Goal: Task Accomplishment & Management: Manage account settings

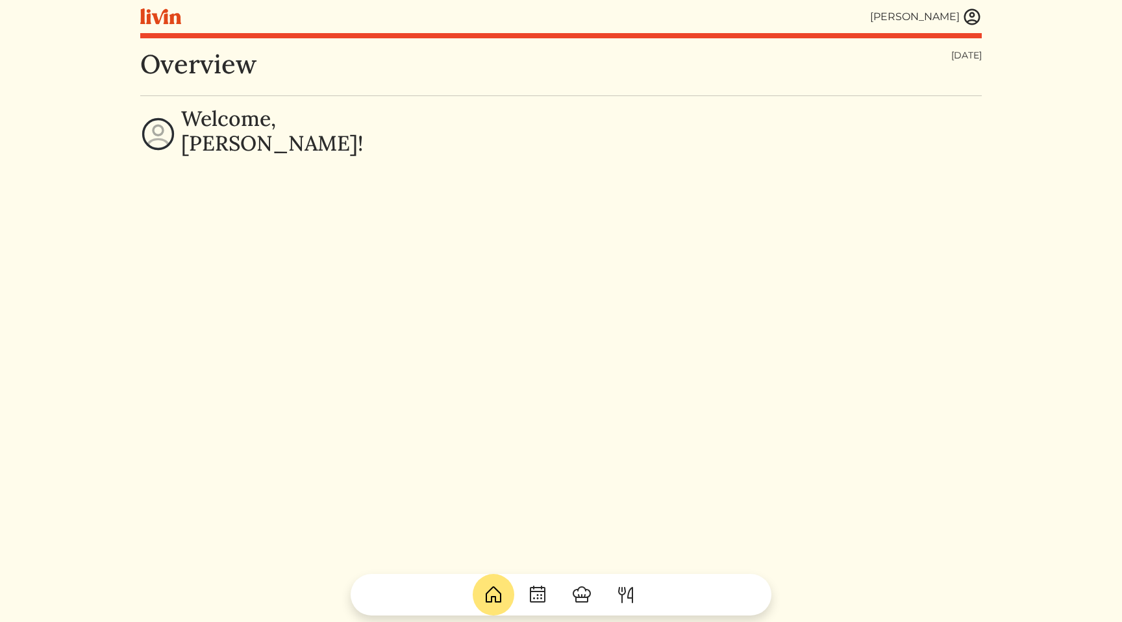
click at [971, 22] on img at bounding box center [971, 16] width 19 height 19
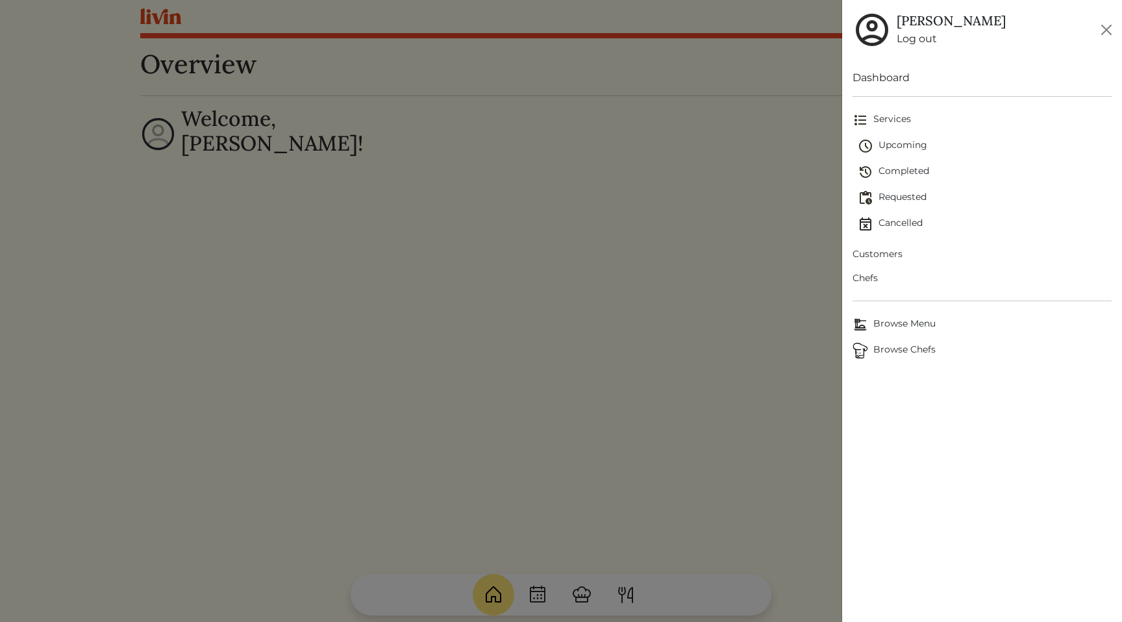
click at [891, 250] on span "Customers" at bounding box center [981, 254] width 259 height 14
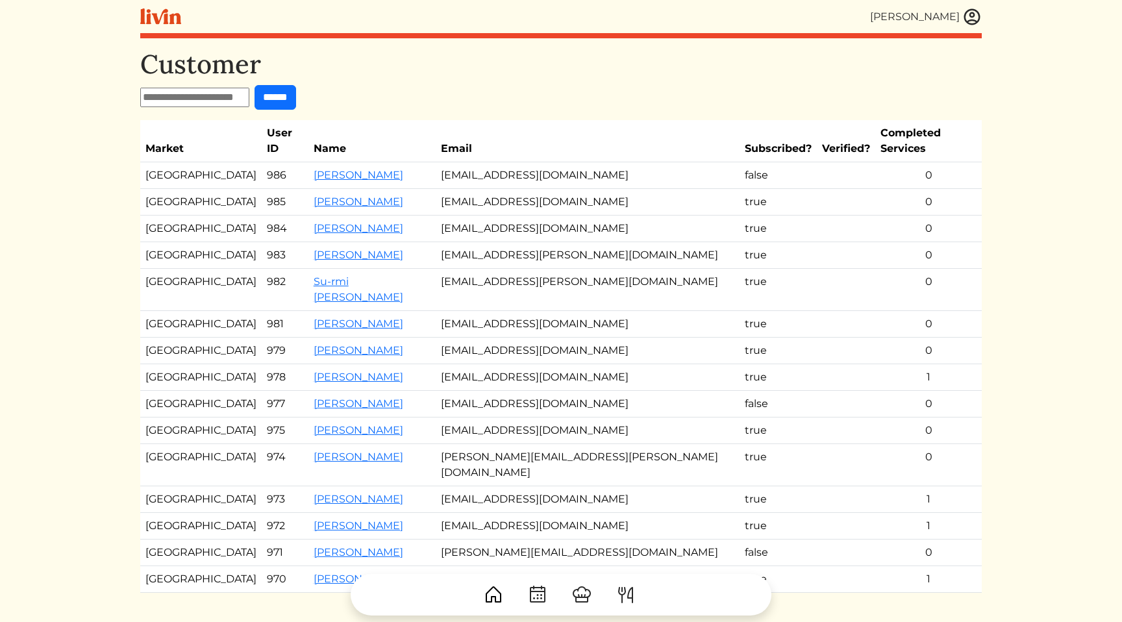
click at [1065, 234] on html "[PERSON_NAME] [PERSON_NAME] Log out Dashboard Services Upcoming Completed Reque…" at bounding box center [561, 311] width 1122 height 622
click at [212, 97] on input "text" at bounding box center [194, 97] width 109 height 19
paste input "**********"
type input "**********"
click at [296, 93] on input "******" at bounding box center [276, 97] width 42 height 25
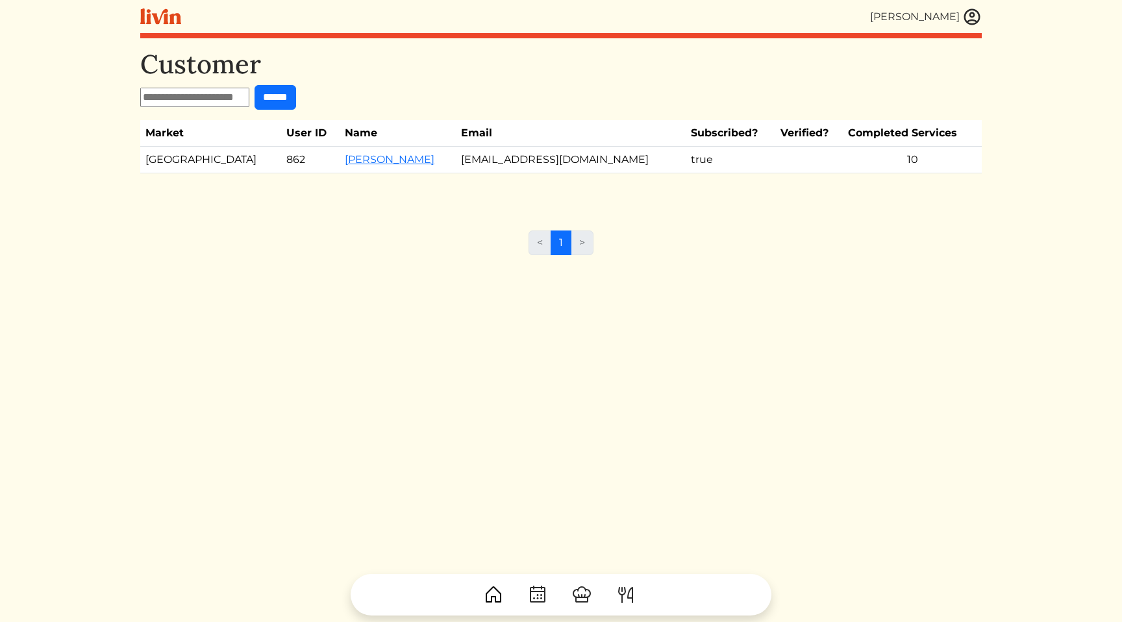
click at [340, 167] on td "[PERSON_NAME]" at bounding box center [398, 160] width 116 height 27
click at [345, 160] on link "[PERSON_NAME]" at bounding box center [390, 159] width 90 height 12
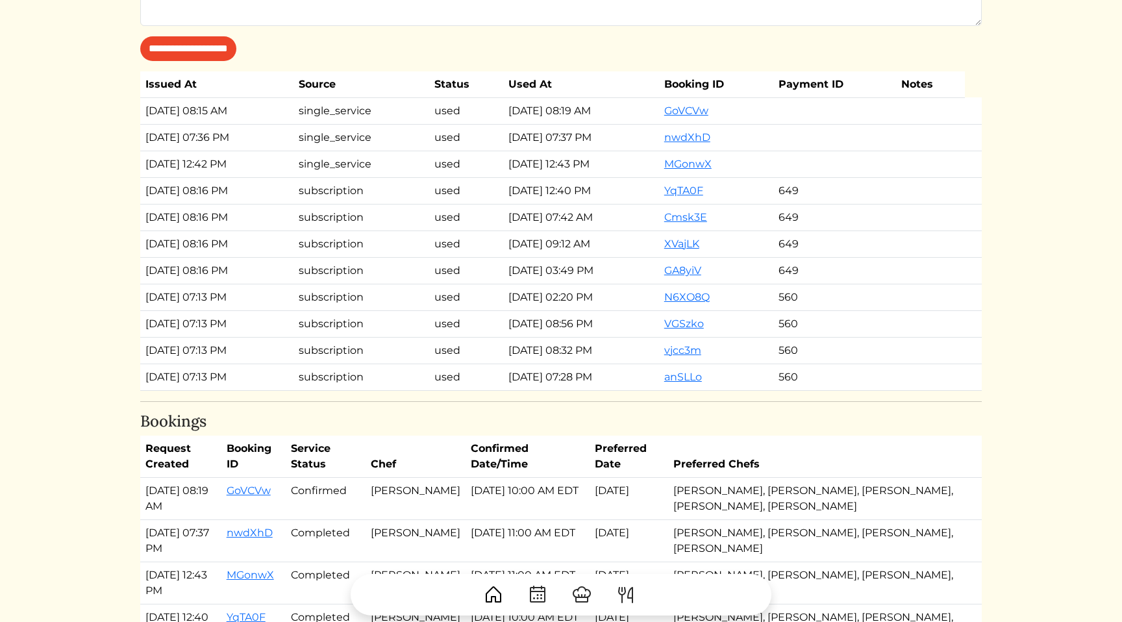
scroll to position [1254, 0]
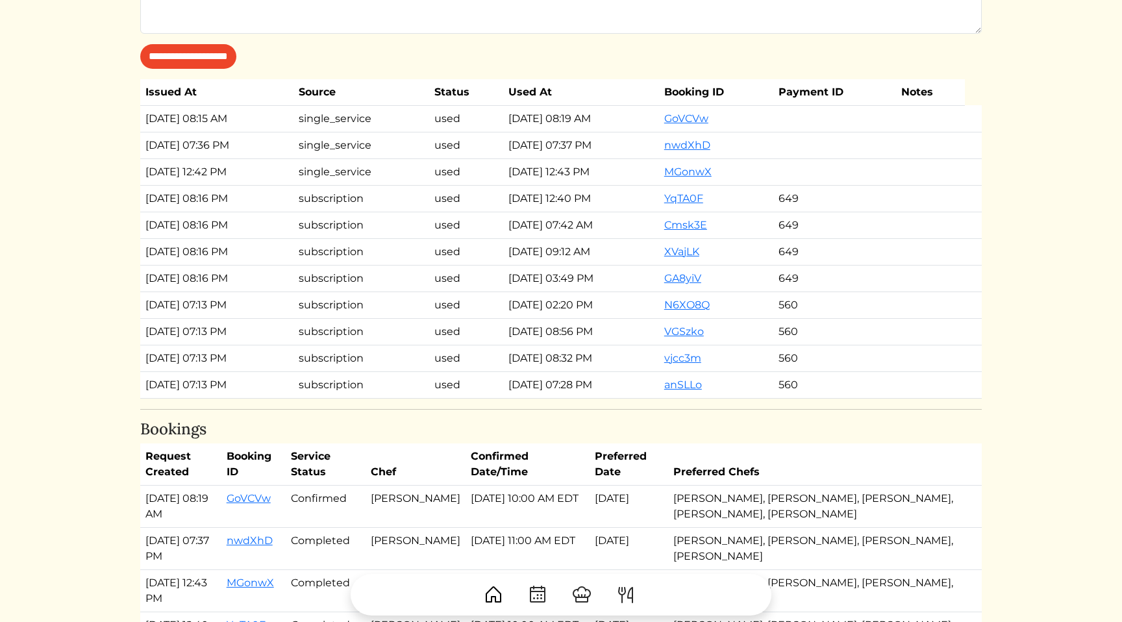
click at [649, 175] on td "[DATE] 12:43 PM" at bounding box center [581, 171] width 156 height 27
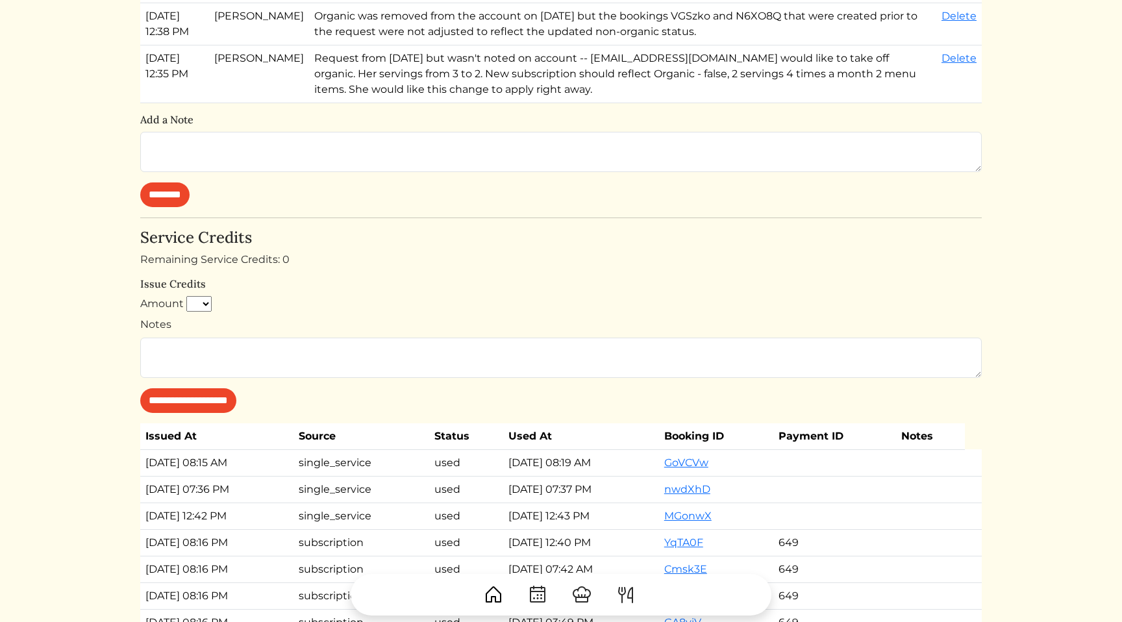
scroll to position [925, 0]
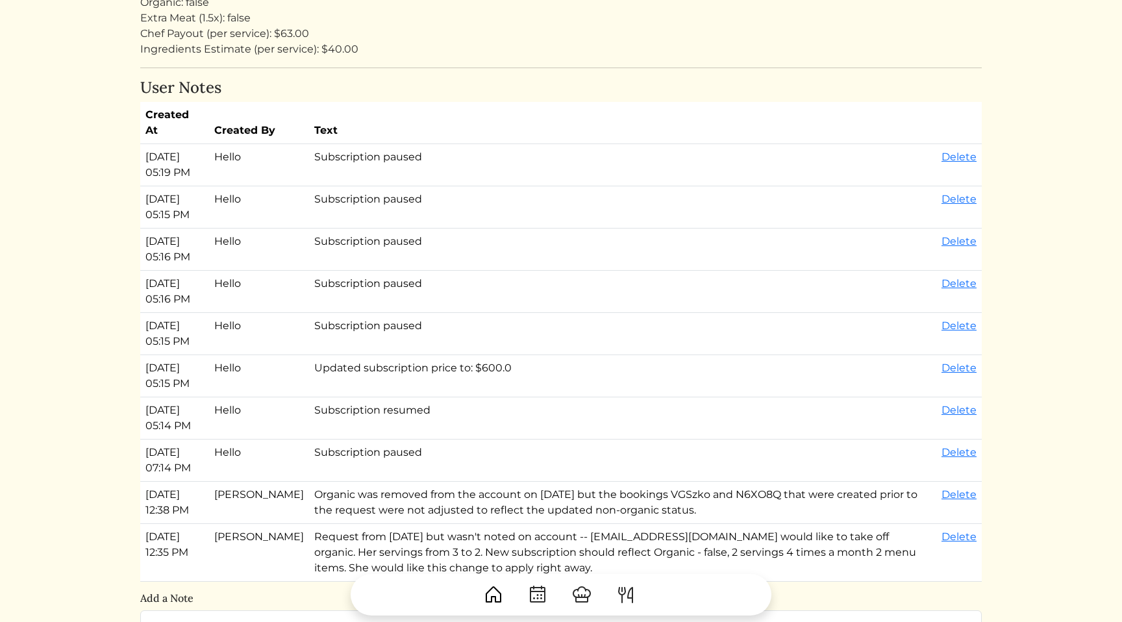
scroll to position [422, 0]
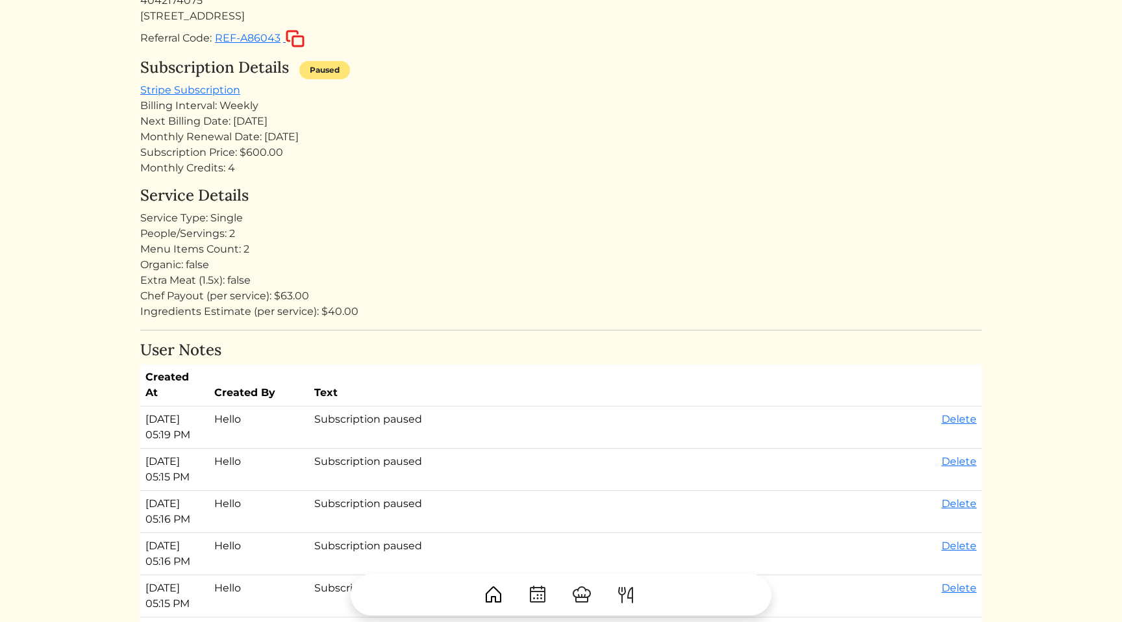
scroll to position [0, 0]
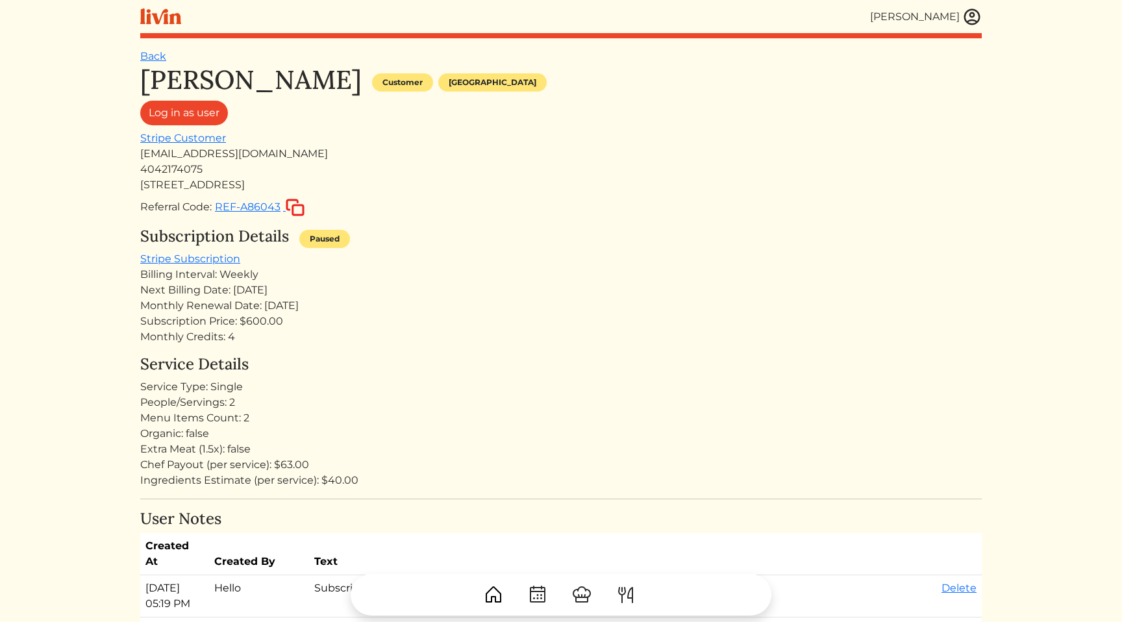
click at [525, 360] on h4 "Service Details" at bounding box center [560, 364] width 841 height 19
click at [437, 287] on div "Next Billing Date: [DATE]" at bounding box center [560, 290] width 841 height 16
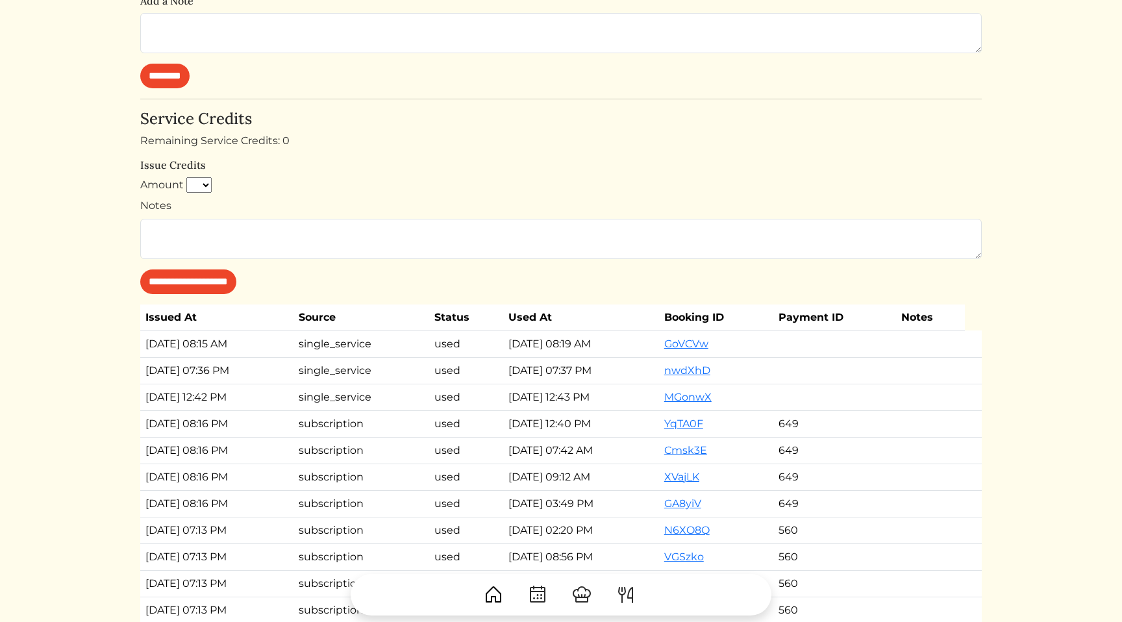
scroll to position [1082, 0]
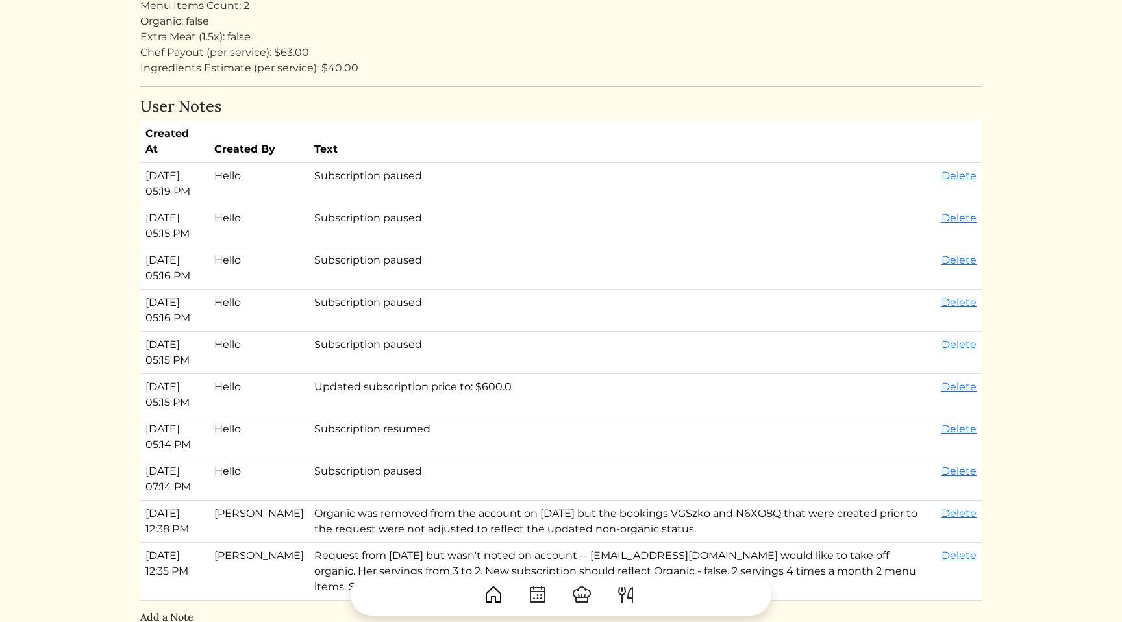
scroll to position [413, 0]
click at [358, 335] on td "Subscription paused" at bounding box center [622, 352] width 627 height 42
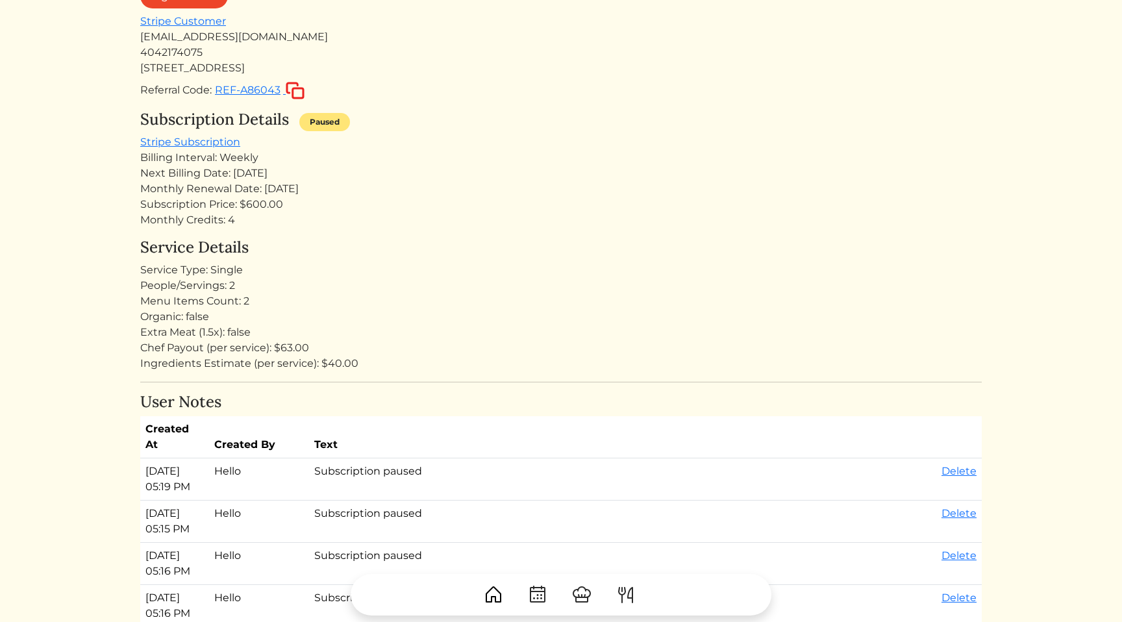
scroll to position [112, 0]
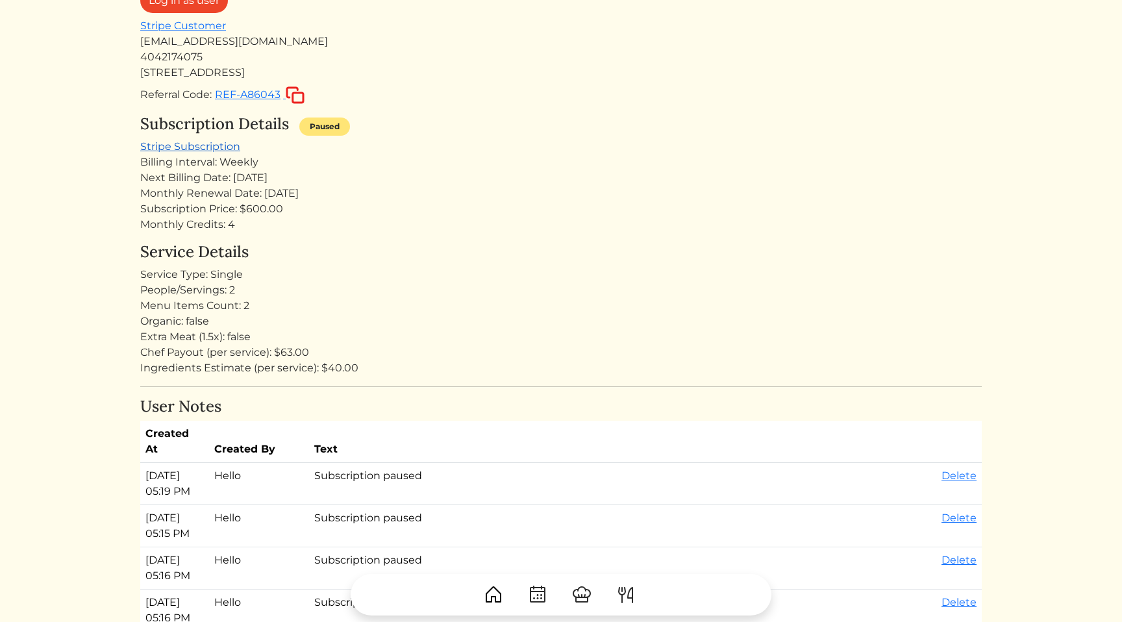
click at [172, 148] on link "Stripe Subscription" at bounding box center [190, 146] width 100 height 12
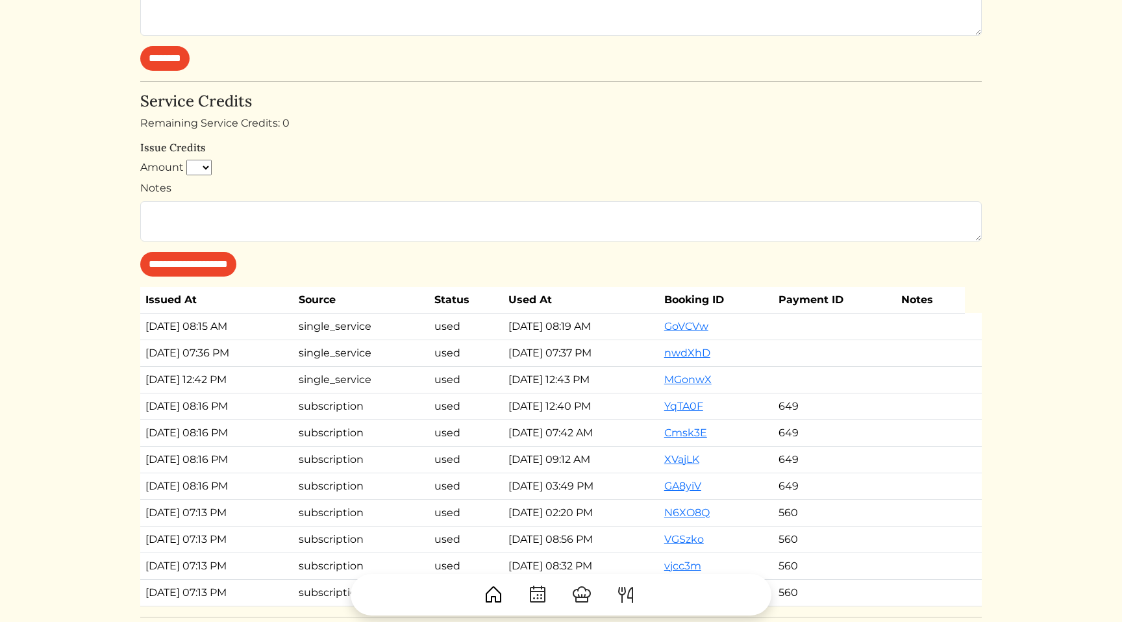
scroll to position [1106, 0]
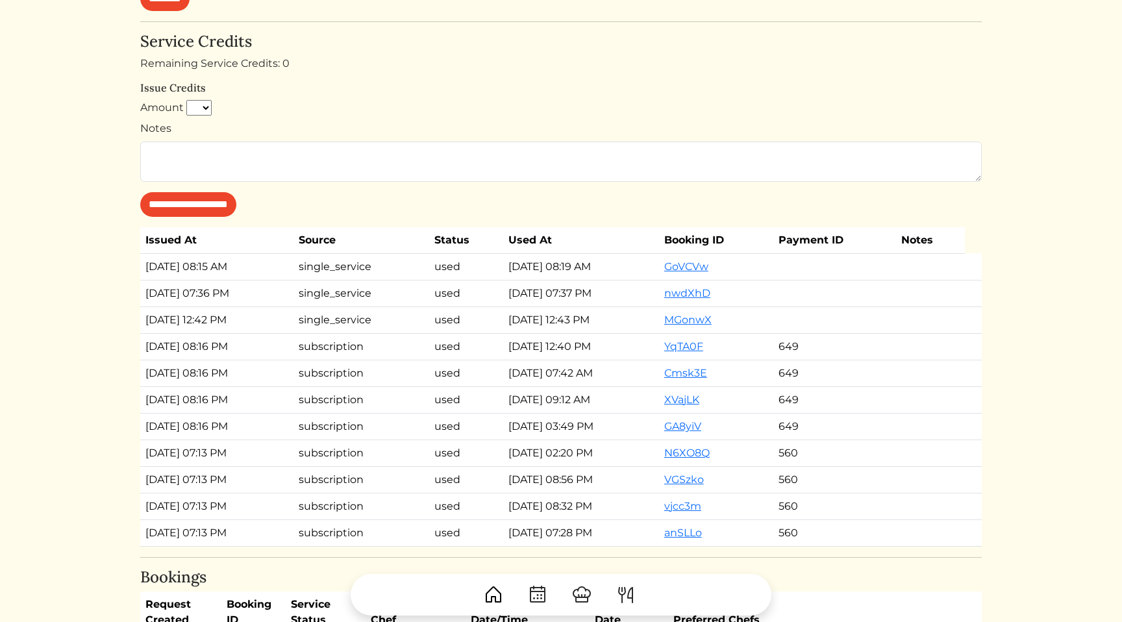
drag, startPoint x: 647, startPoint y: 326, endPoint x: 613, endPoint y: 250, distance: 83.1
click at [613, 250] on table "Issued At Source Status Used At Booking ID Payment ID Notes [DATE] 08:15 AM sin…" at bounding box center [560, 386] width 841 height 319
click at [773, 312] on td "MGonwX" at bounding box center [716, 319] width 114 height 27
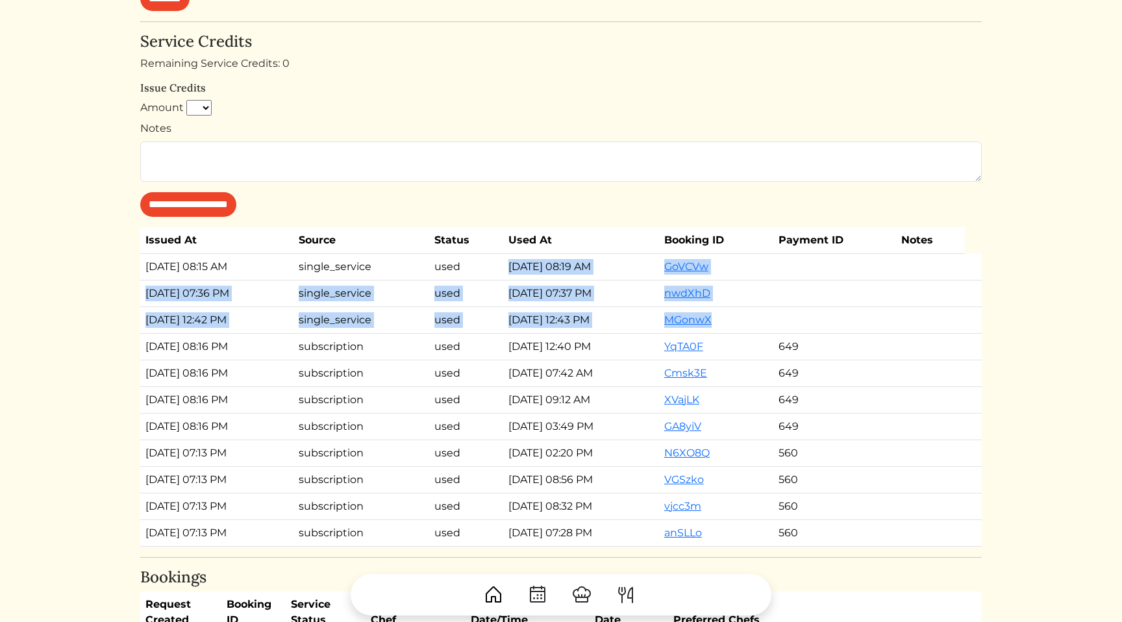
drag, startPoint x: 797, startPoint y: 312, endPoint x: 627, endPoint y: 256, distance: 179.2
click at [627, 256] on tbody "[DATE] 08:15 AM single_service used [DATE] 08:19 AM GoVCVw [DATE] 07:36 PM sing…" at bounding box center [560, 399] width 841 height 293
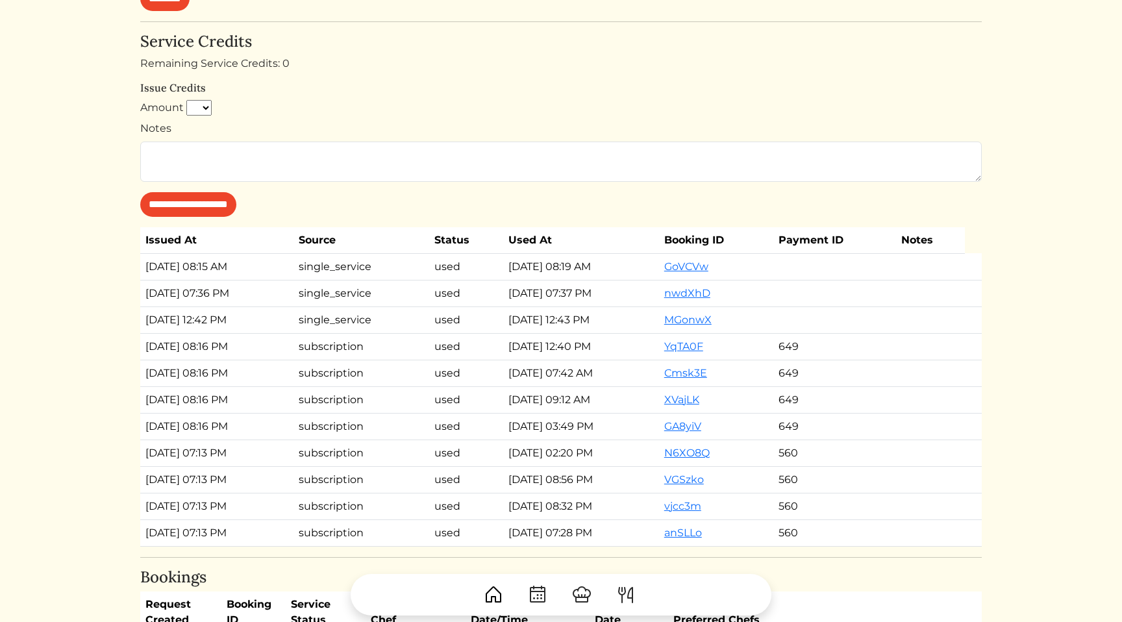
click at [492, 276] on td "used" at bounding box center [466, 266] width 74 height 27
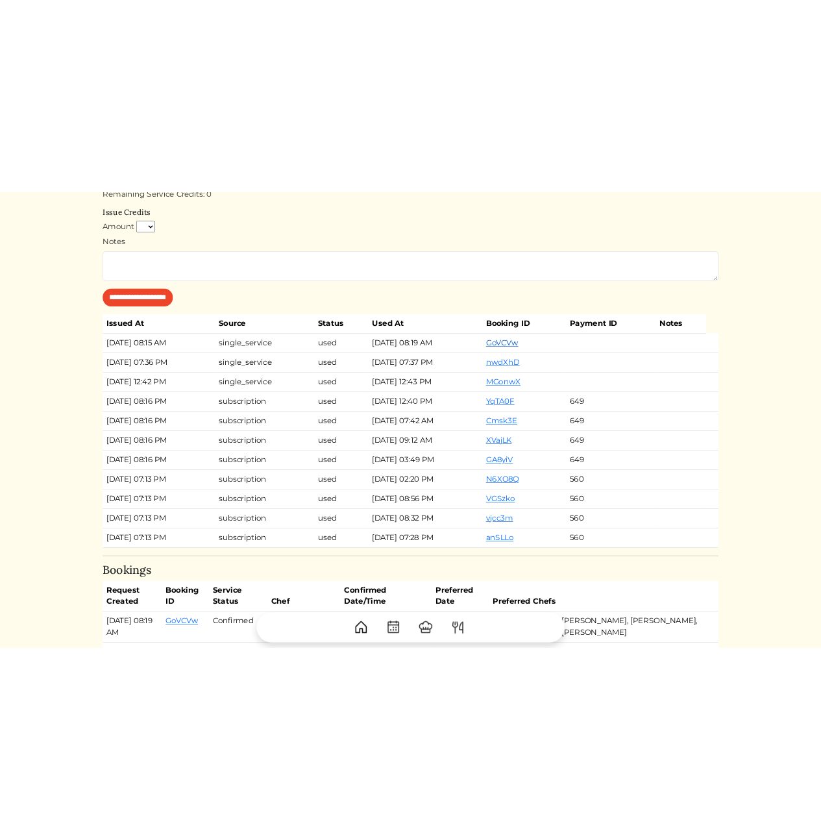
scroll to position [1165, 0]
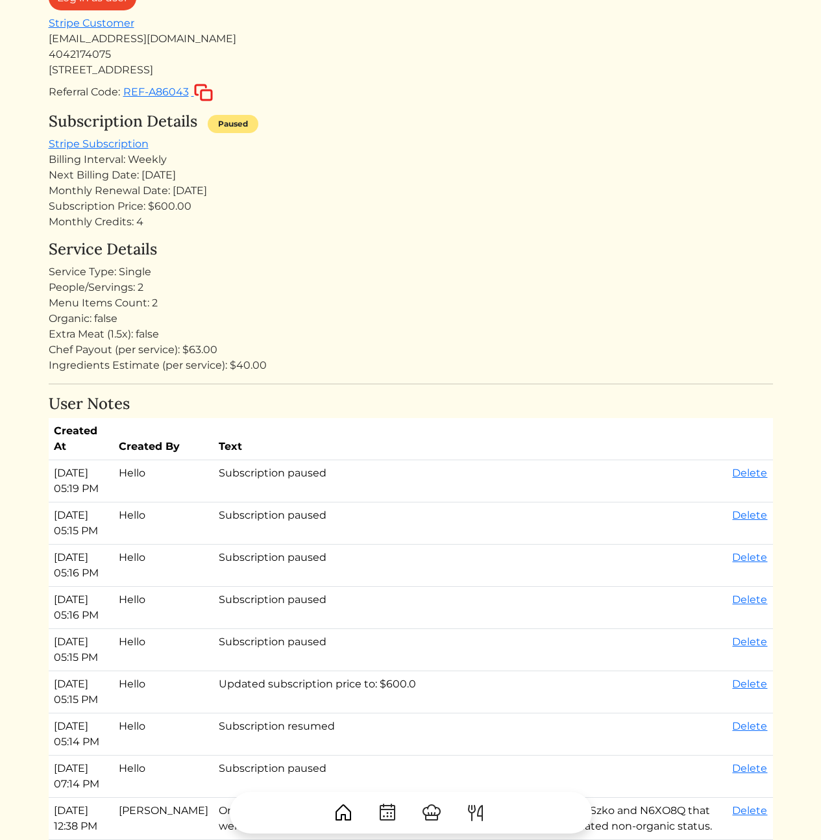
scroll to position [0, 0]
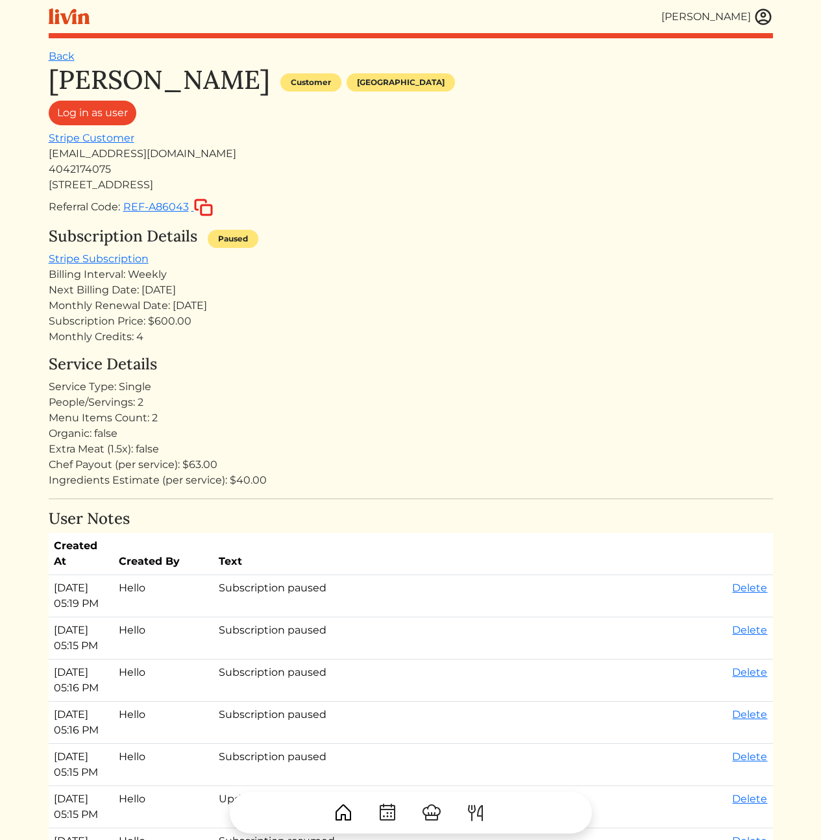
click at [762, 12] on img at bounding box center [763, 16] width 19 height 19
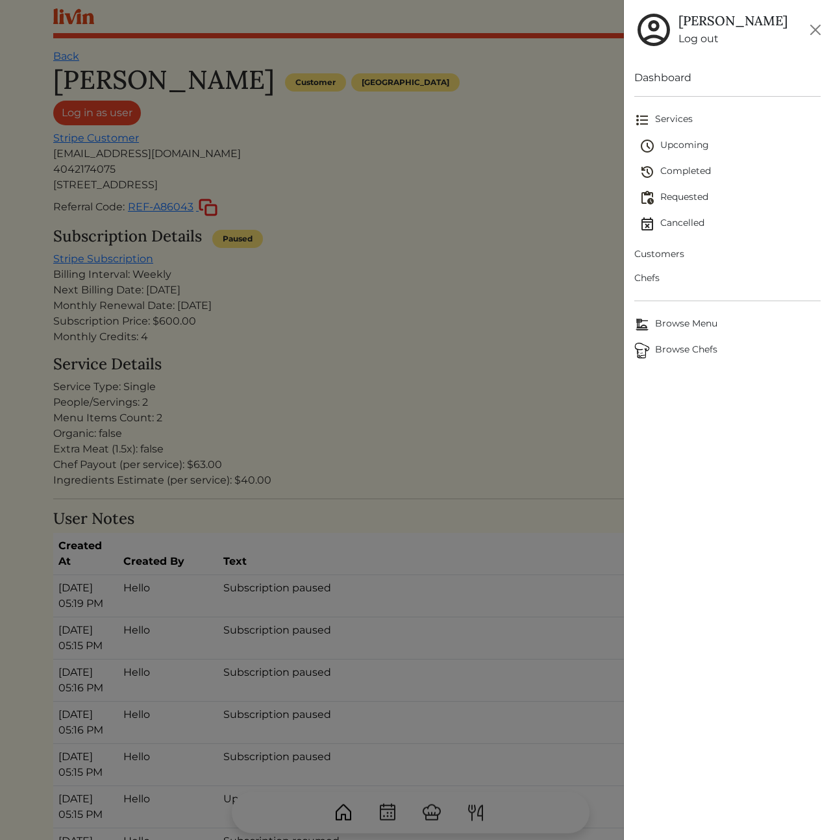
click at [661, 253] on span "Customers" at bounding box center [727, 254] width 186 height 14
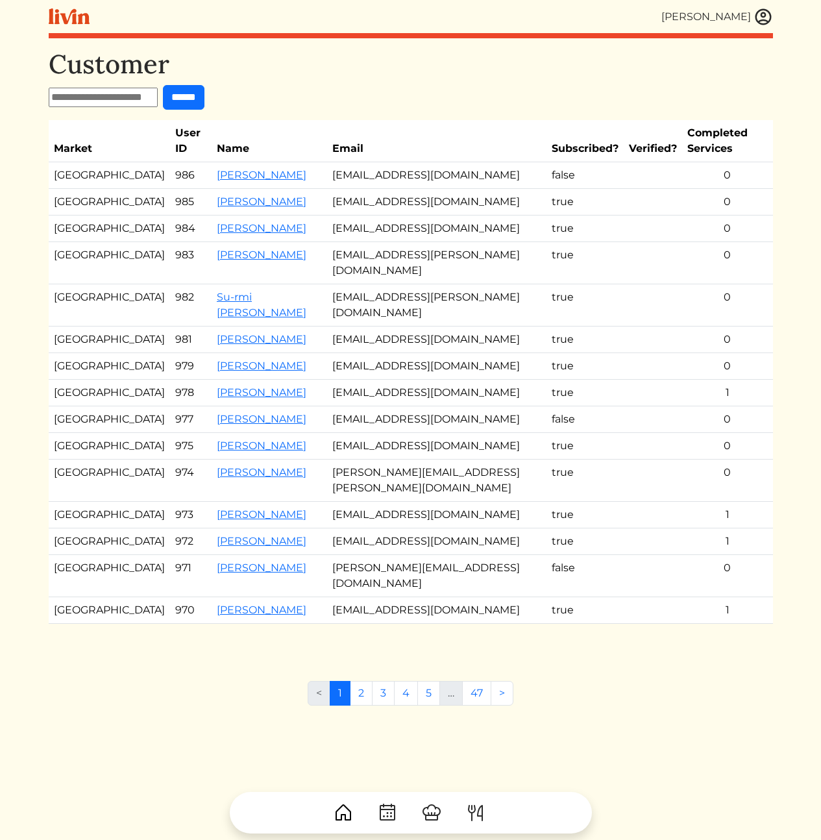
click at [122, 96] on input "text" at bounding box center [103, 97] width 109 height 19
paste input "**********"
type input "**********"
click at [195, 100] on input "******" at bounding box center [184, 97] width 42 height 25
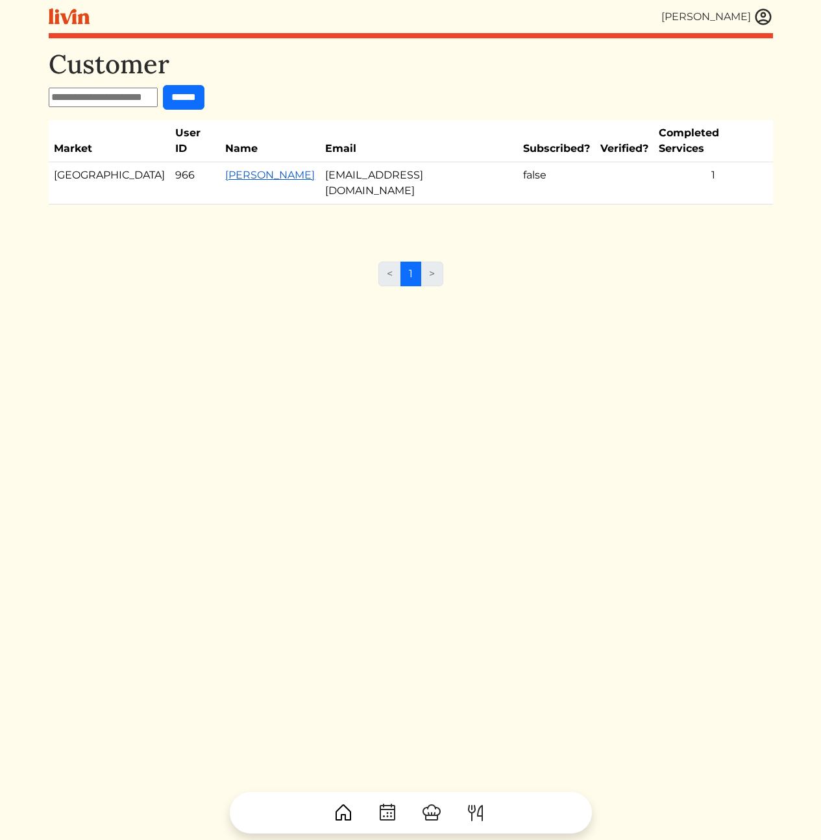
click at [237, 169] on link "[PERSON_NAME]" at bounding box center [270, 175] width 90 height 12
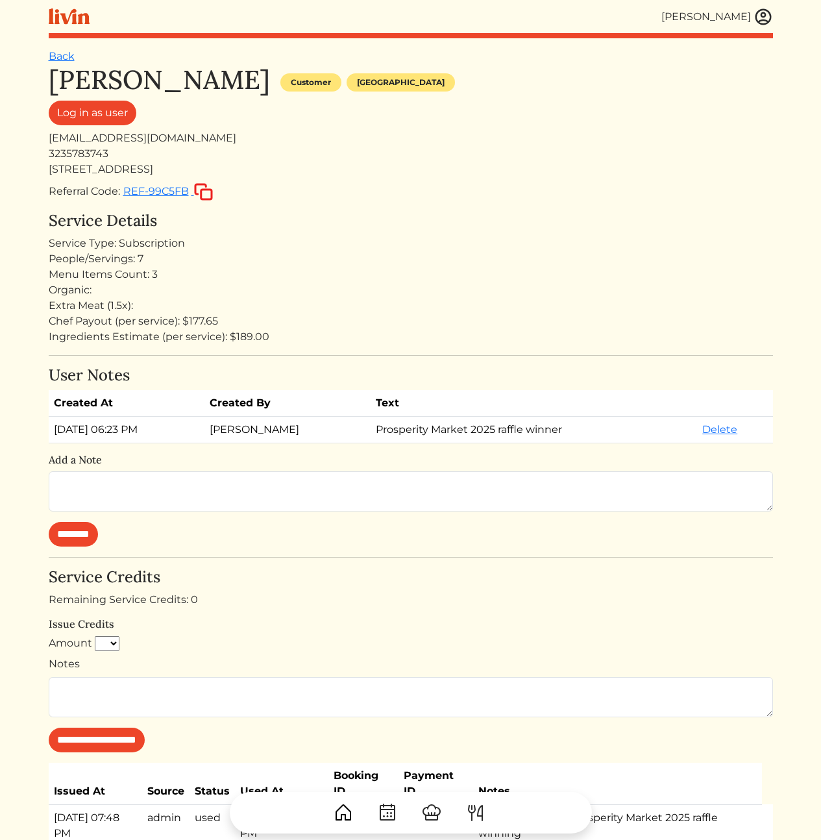
click at [417, 224] on h4 "Service Details" at bounding box center [411, 221] width 725 height 19
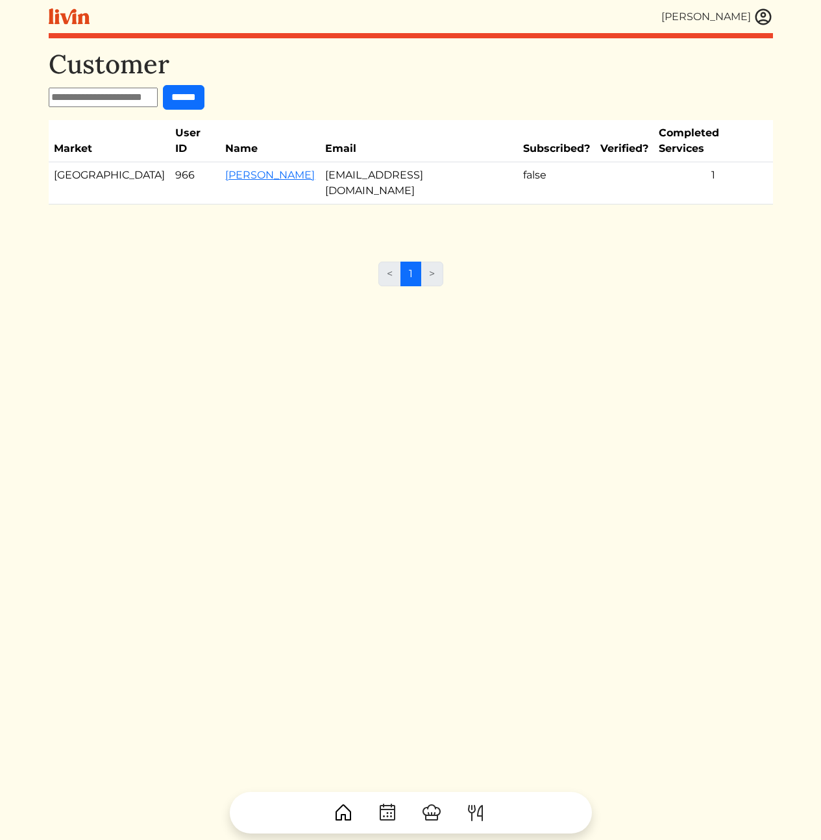
click at [266, 411] on div "Customer ****** Market User ID Name Email Subscribed? Verified? Completed Servi…" at bounding box center [411, 469] width 725 height 840
